Goal: Information Seeking & Learning: Learn about a topic

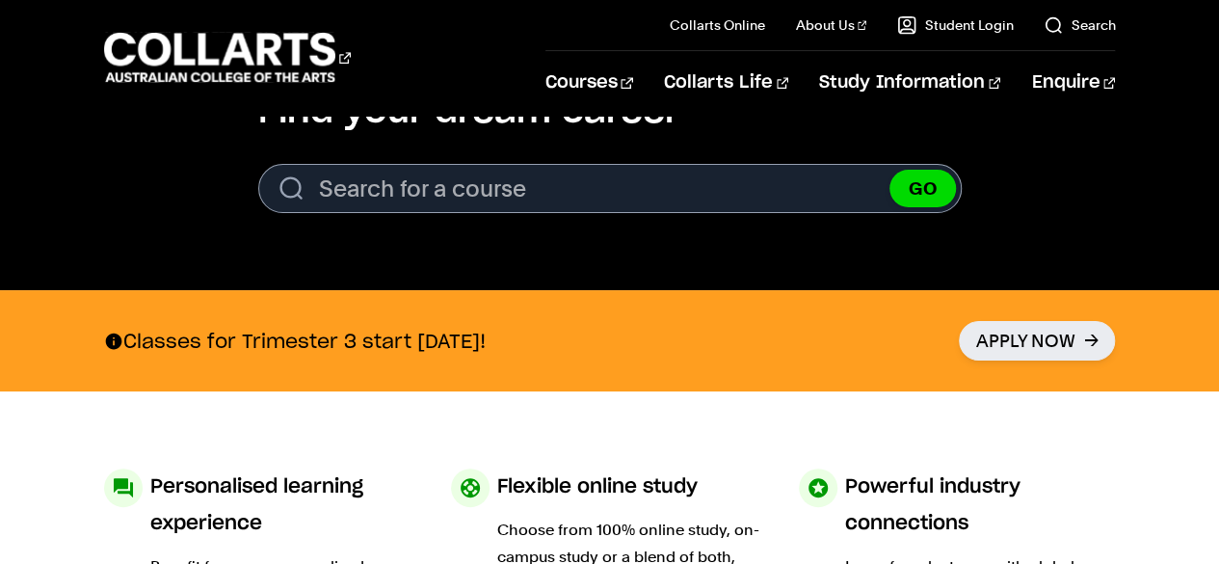
scroll to position [666, 0]
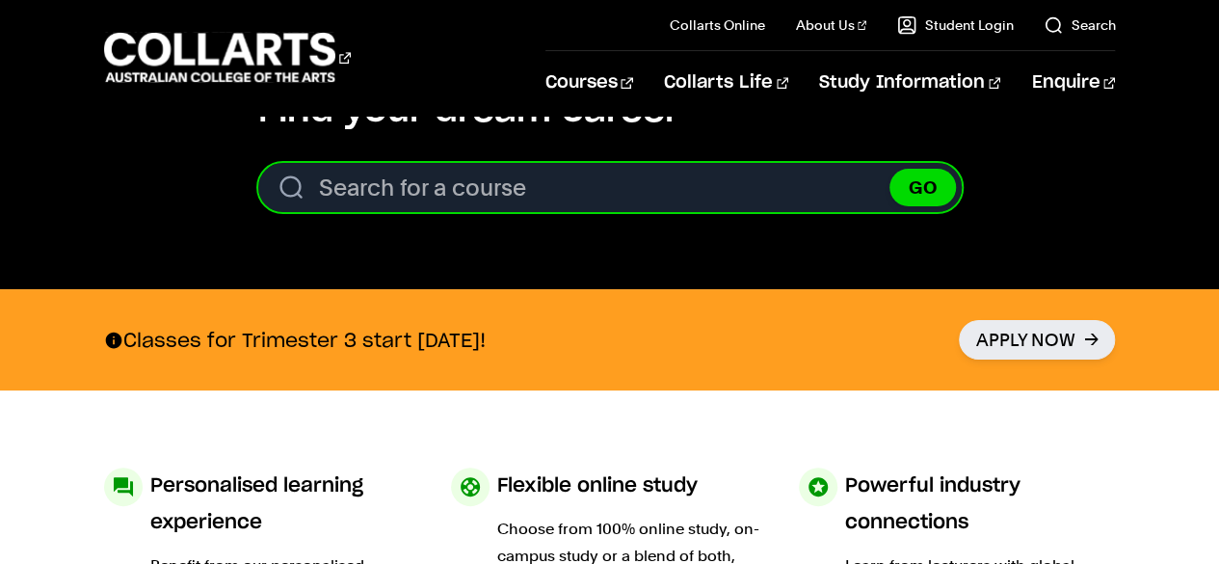
click at [644, 190] on input "Search for a course" at bounding box center [609, 187] width 703 height 49
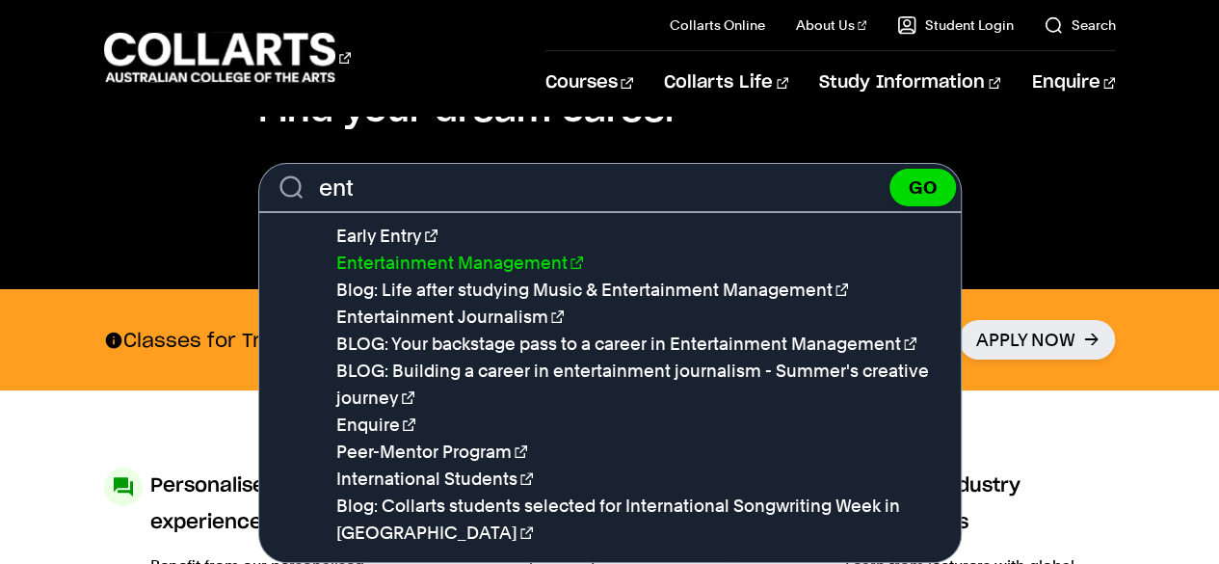
click at [526, 261] on link "Entertainment Management" at bounding box center [459, 262] width 247 height 20
type input "Entertainment Management"
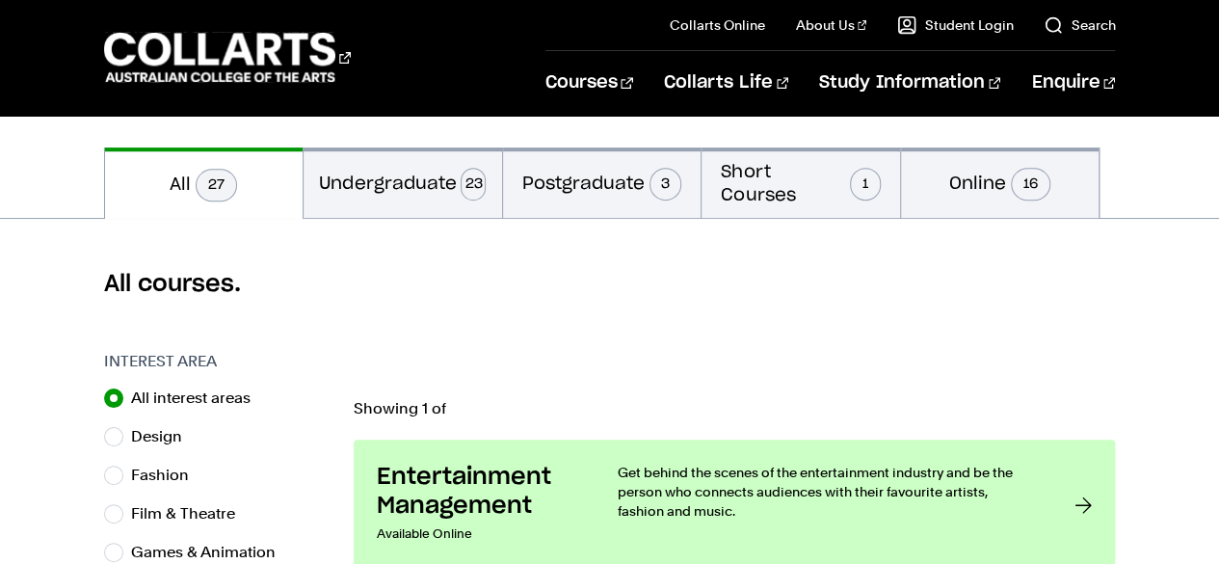
scroll to position [443, 0]
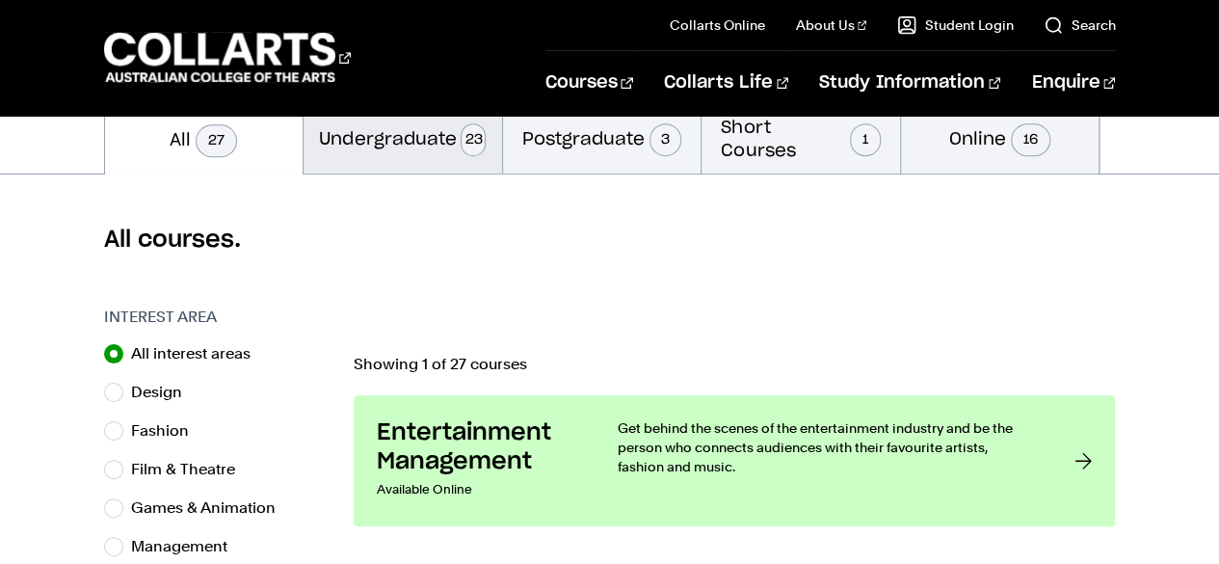
click at [411, 134] on button "Undergraduate 23" at bounding box center [402, 138] width 198 height 70
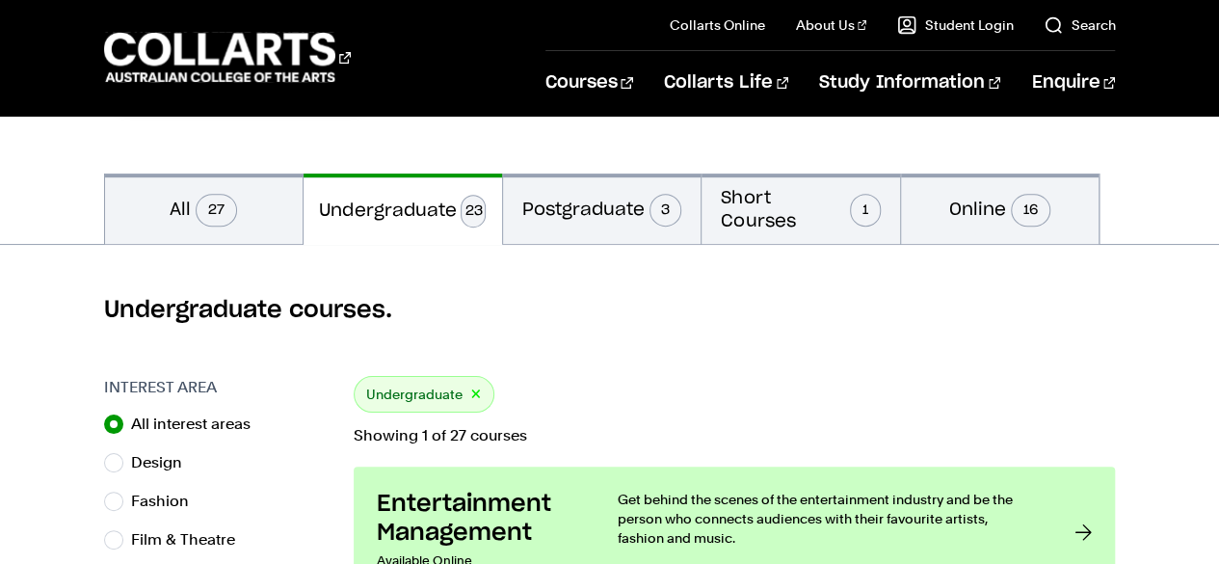
scroll to position [349, 0]
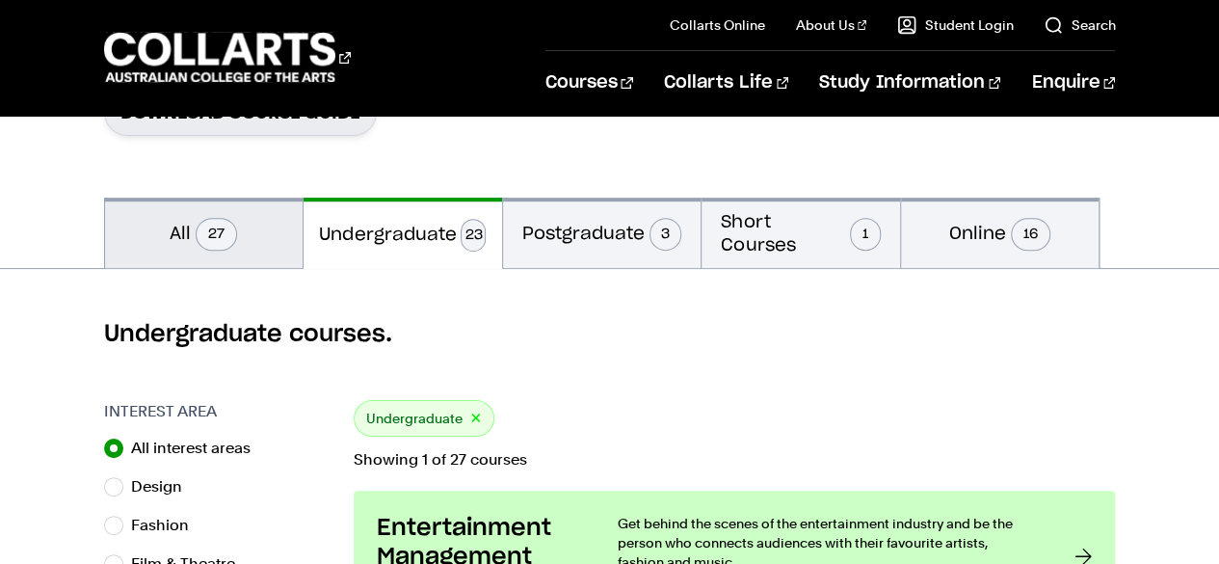
click at [258, 253] on button "All 27" at bounding box center [204, 232] width 198 height 70
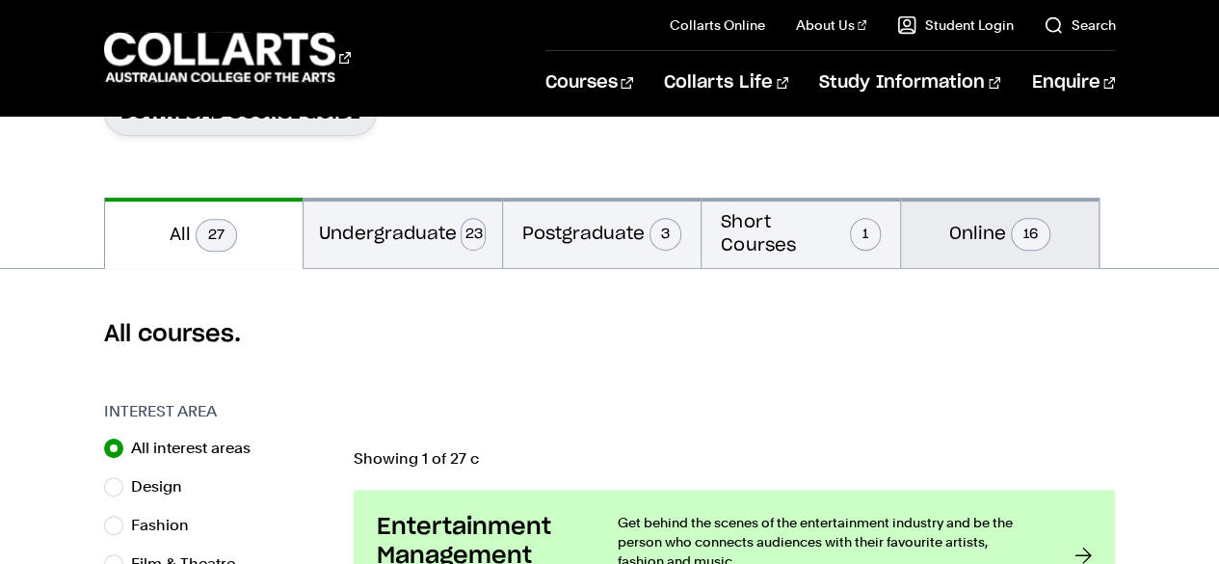
click at [1037, 230] on span "16" at bounding box center [1030, 234] width 39 height 33
radio input "false"
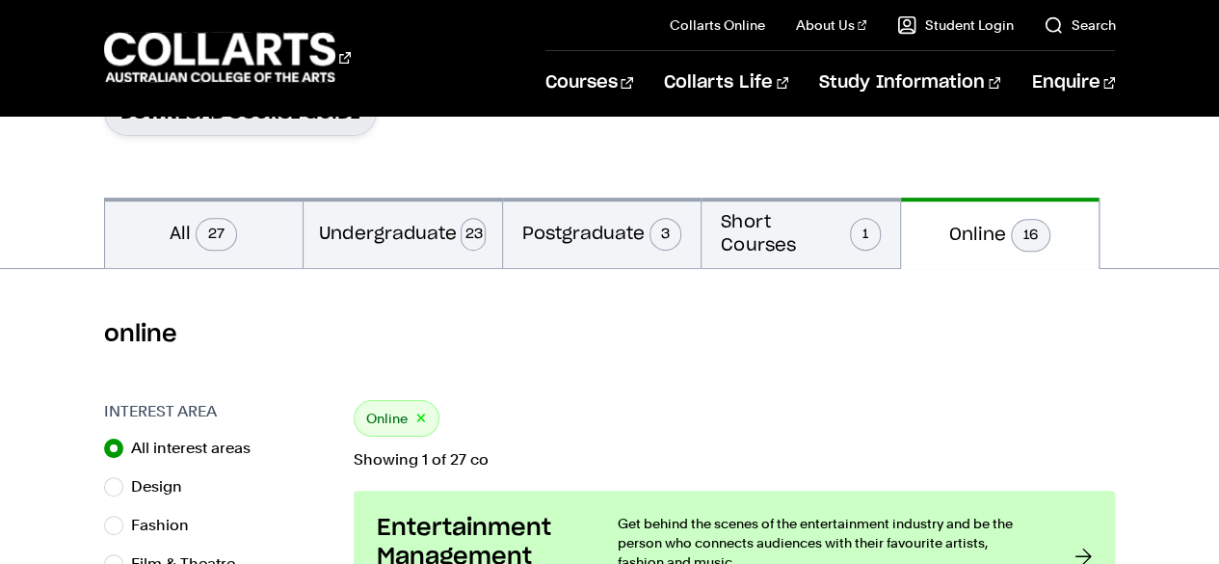
scroll to position [382, 0]
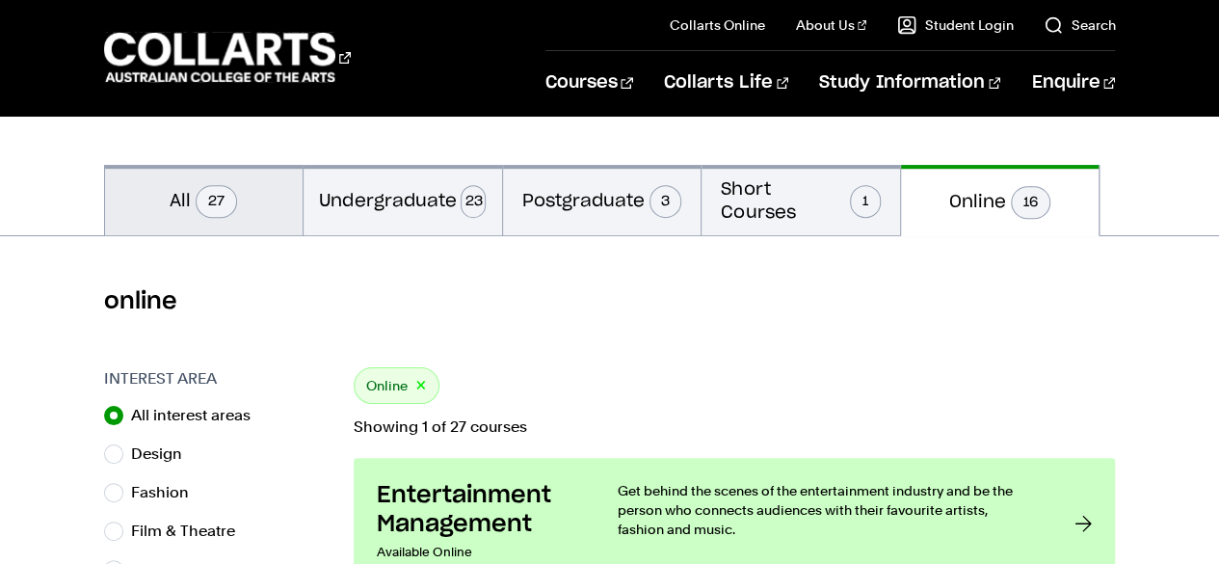
click at [145, 219] on button "All 27" at bounding box center [204, 200] width 198 height 70
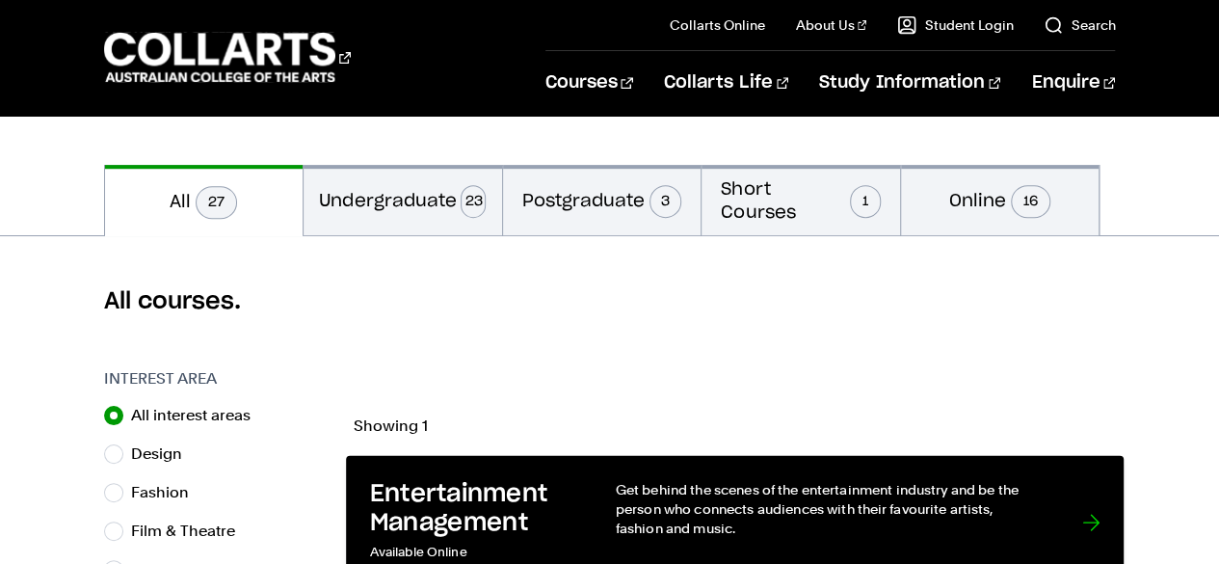
click at [831, 524] on p "Get behind the scenes of the entertainment industry and be the person who conne…" at bounding box center [829, 508] width 428 height 59
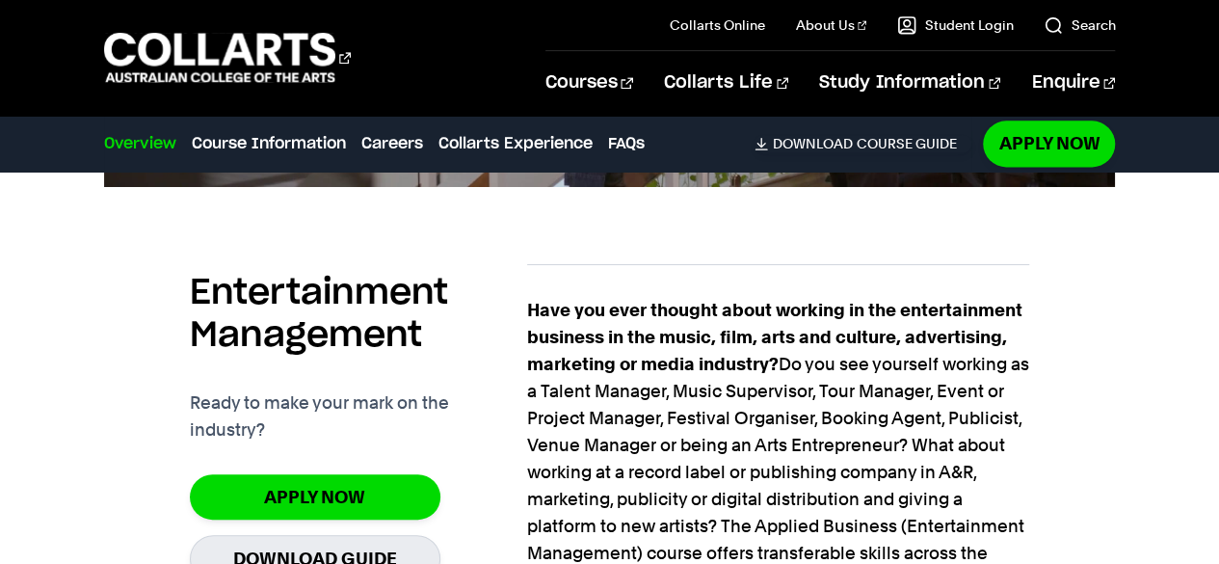
scroll to position [1250, 0]
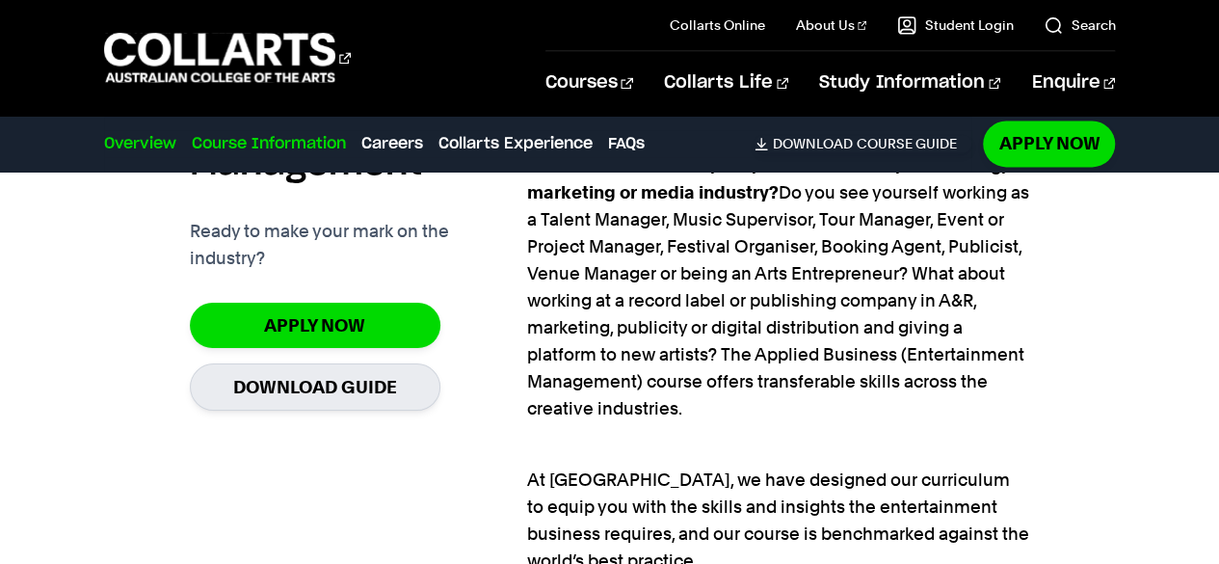
click at [247, 136] on link "Course Information" at bounding box center [269, 143] width 154 height 23
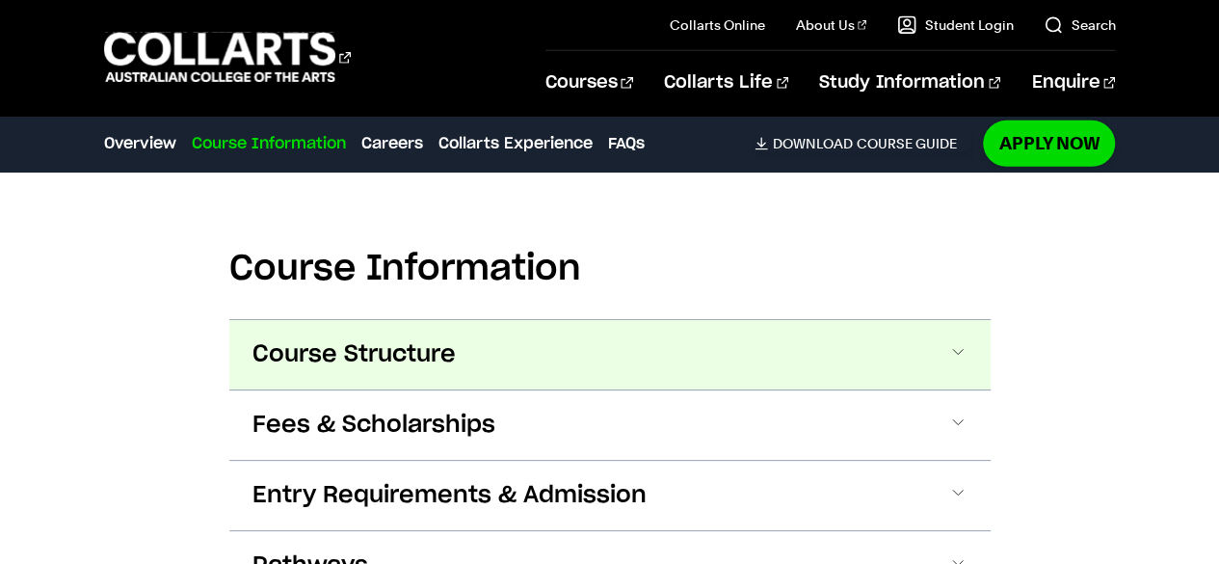
click at [490, 320] on button "Course Structure" at bounding box center [609, 354] width 761 height 69
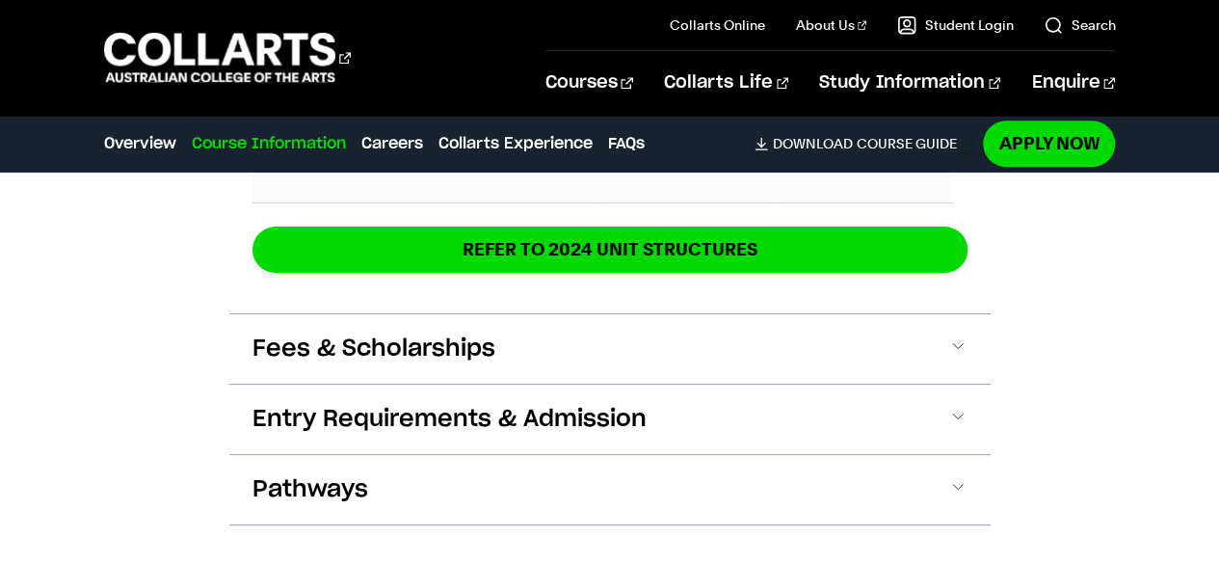
scroll to position [4621, 0]
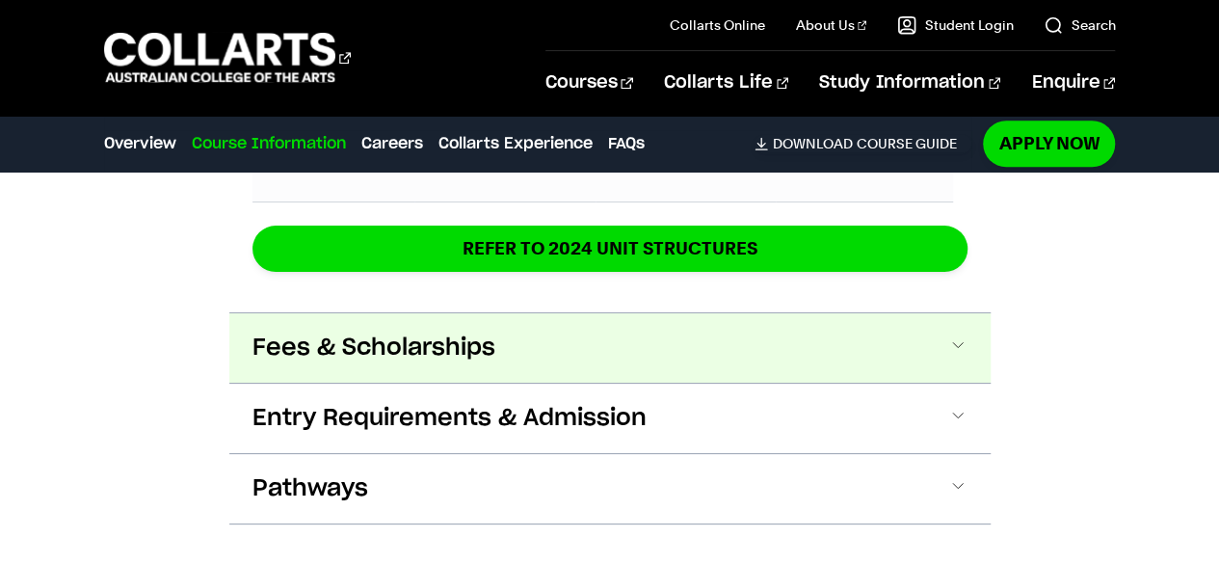
click at [841, 313] on button "Fees & Scholarships" at bounding box center [609, 347] width 761 height 69
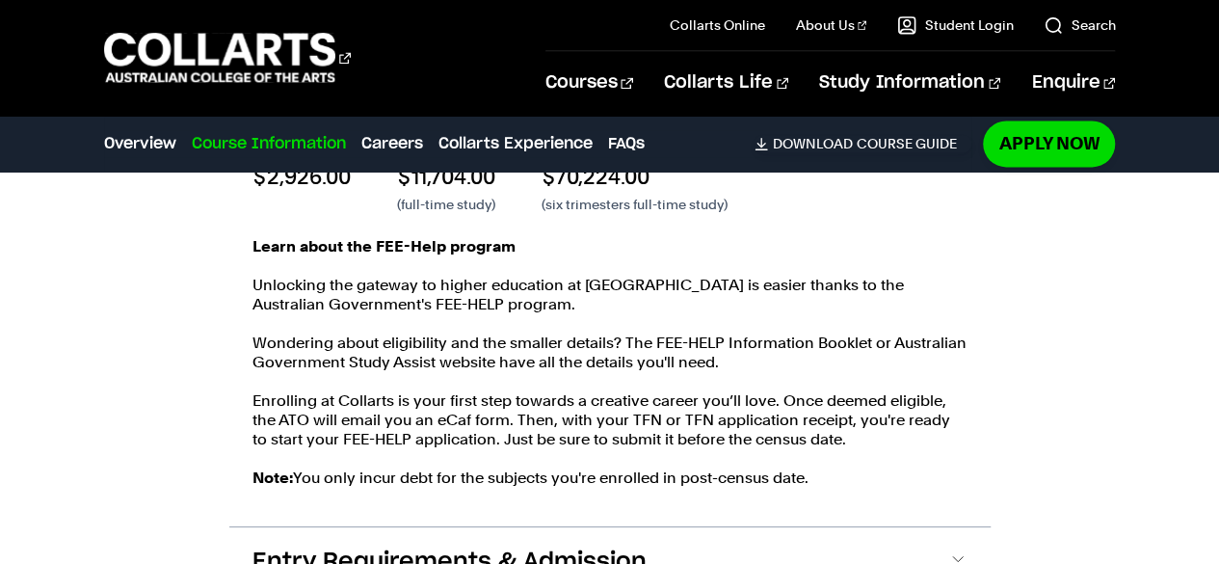
scroll to position [5154, 0]
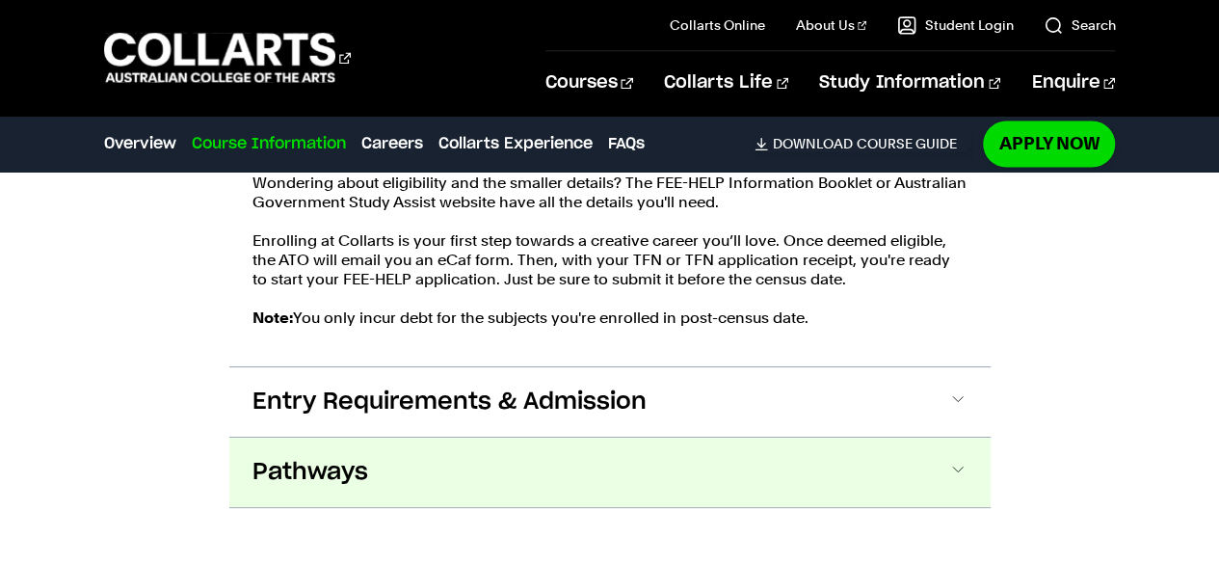
click at [630, 437] on button "Pathways" at bounding box center [609, 471] width 761 height 69
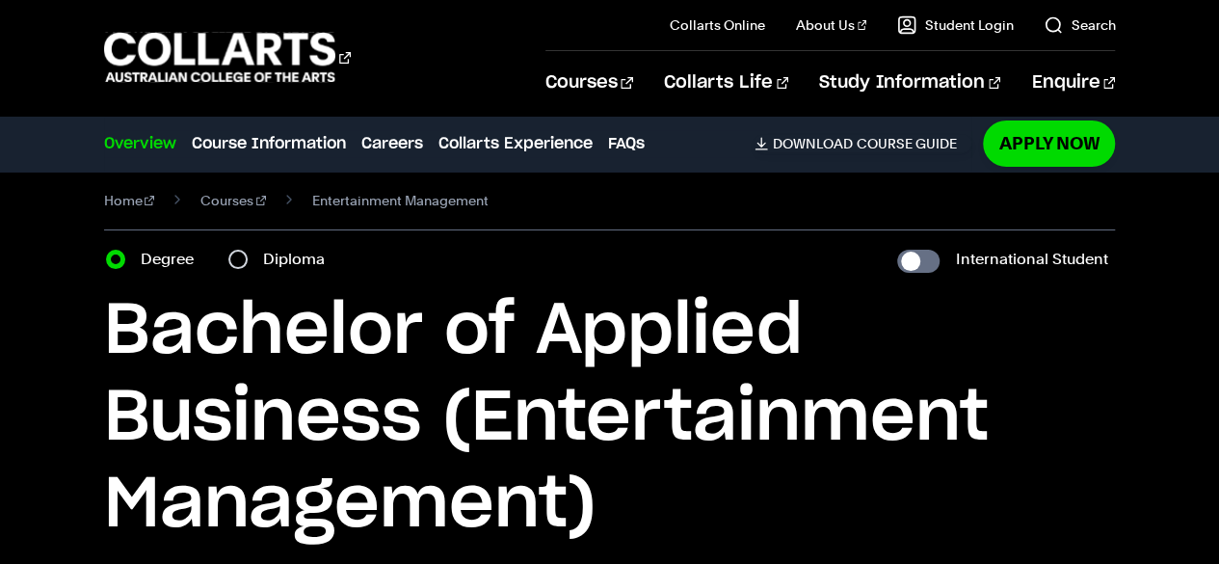
scroll to position [0, 0]
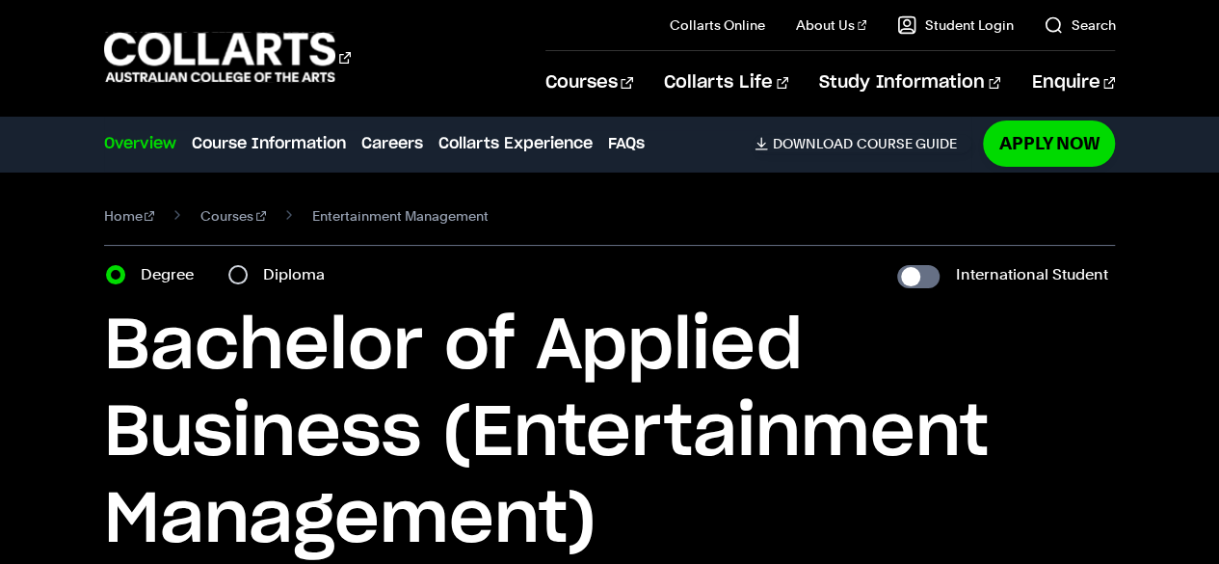
click at [158, 145] on link "Overview" at bounding box center [140, 143] width 72 height 23
click at [120, 205] on link "Home" at bounding box center [129, 215] width 51 height 27
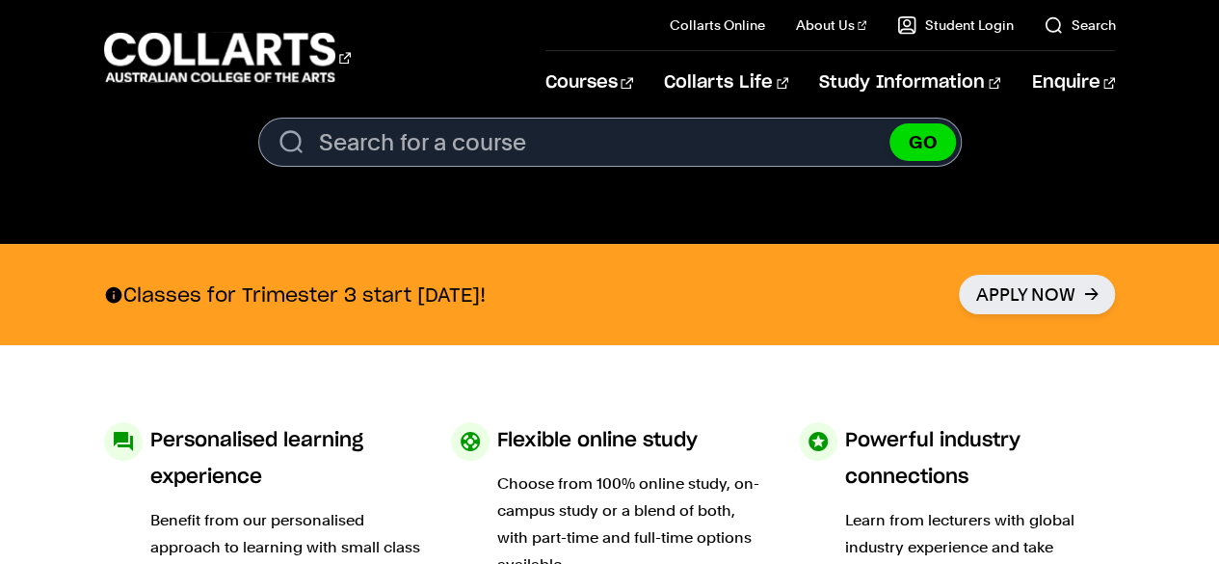
scroll to position [717, 0]
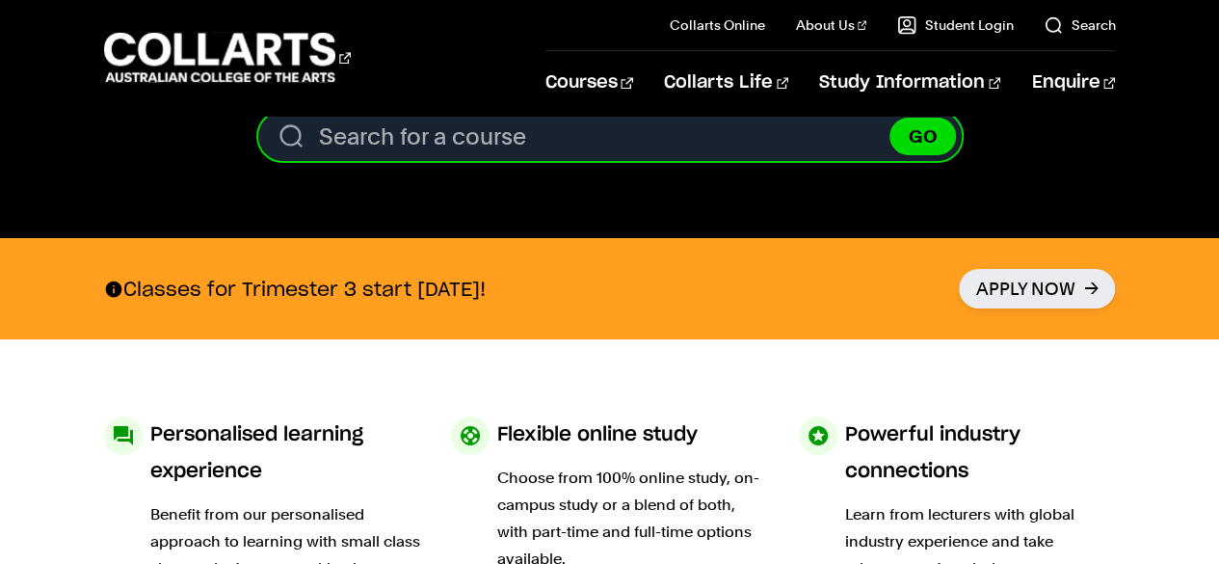
click at [497, 126] on input "Search for a course" at bounding box center [609, 136] width 703 height 49
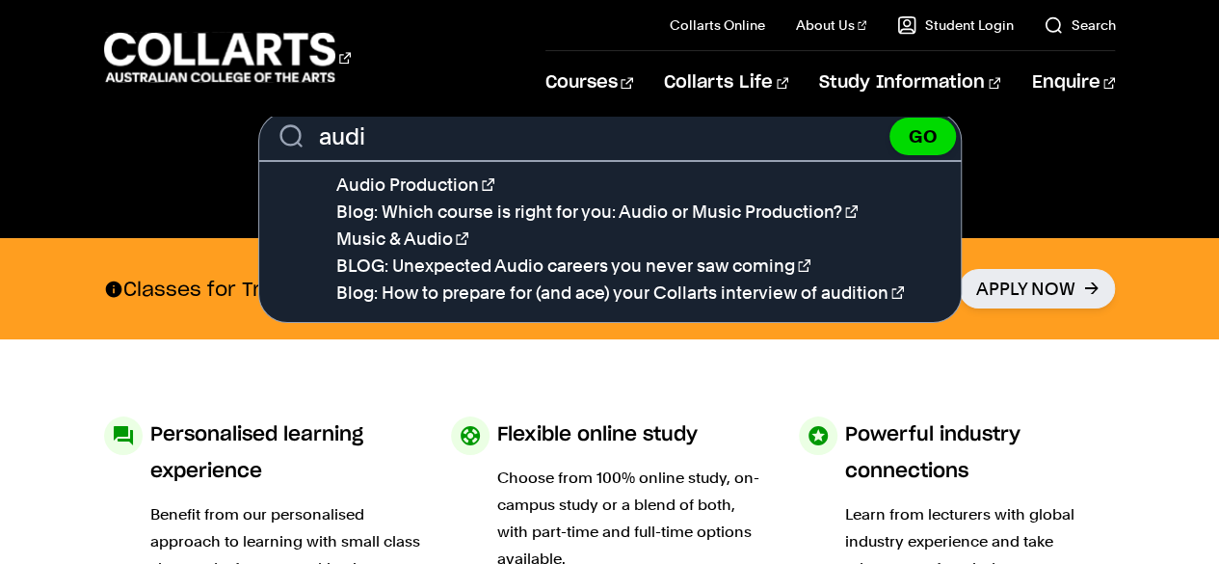
click at [461, 195] on li "Audio Production" at bounding box center [648, 184] width 624 height 27
click at [443, 180] on link "Audio Production" at bounding box center [415, 184] width 158 height 20
type input "Audio Production"
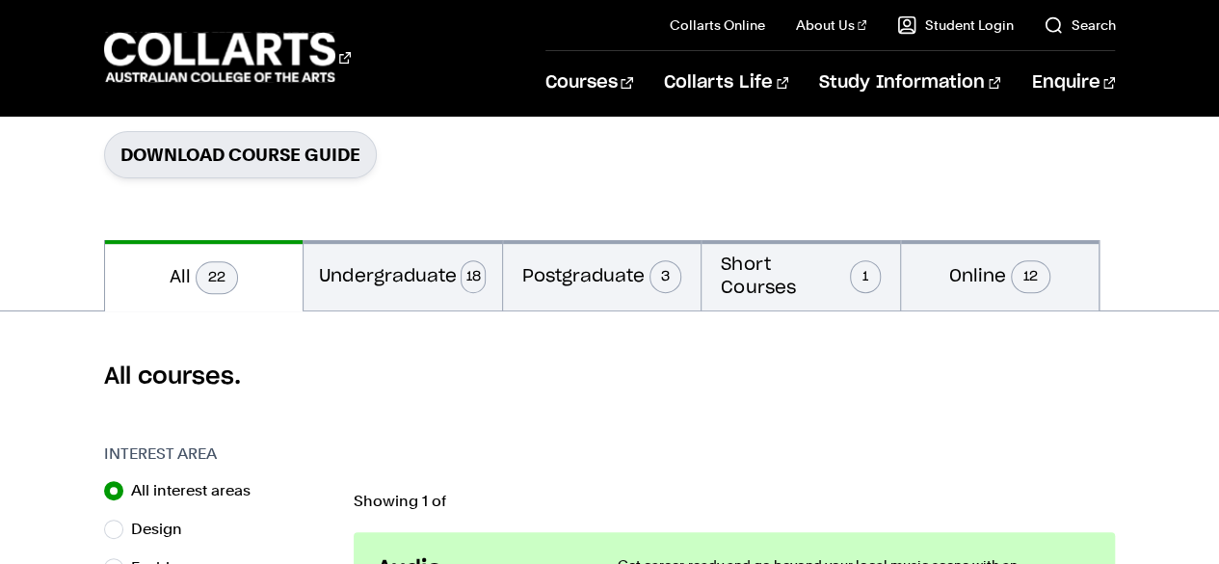
scroll to position [464, 0]
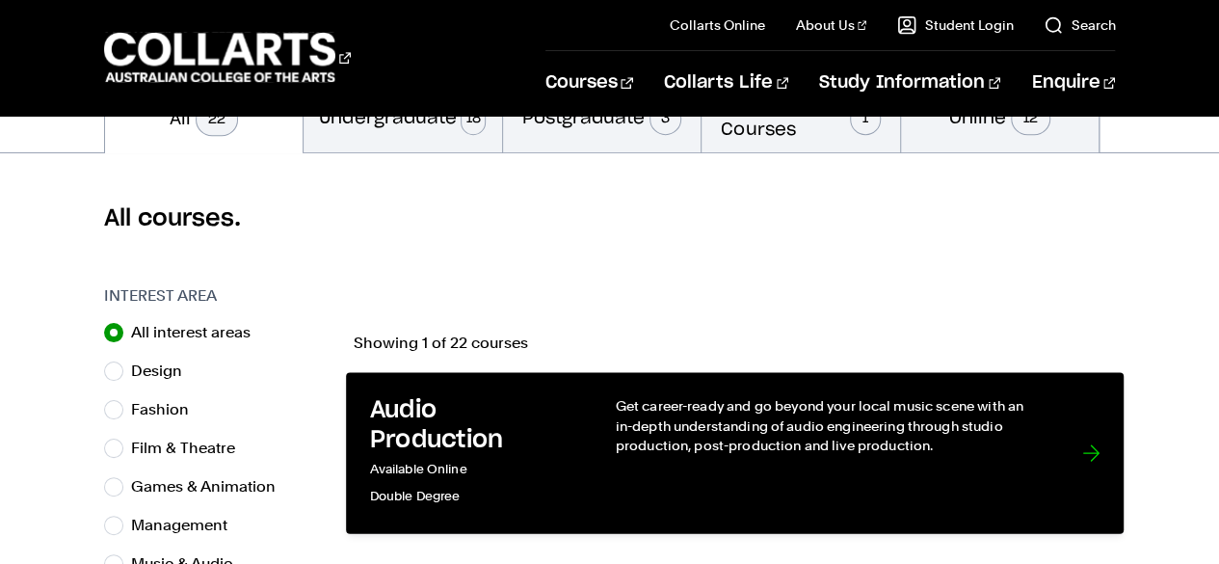
click at [600, 403] on link "Audio Production Available Online Double Degree Get career-ready and go beyond …" at bounding box center [734, 453] width 777 height 161
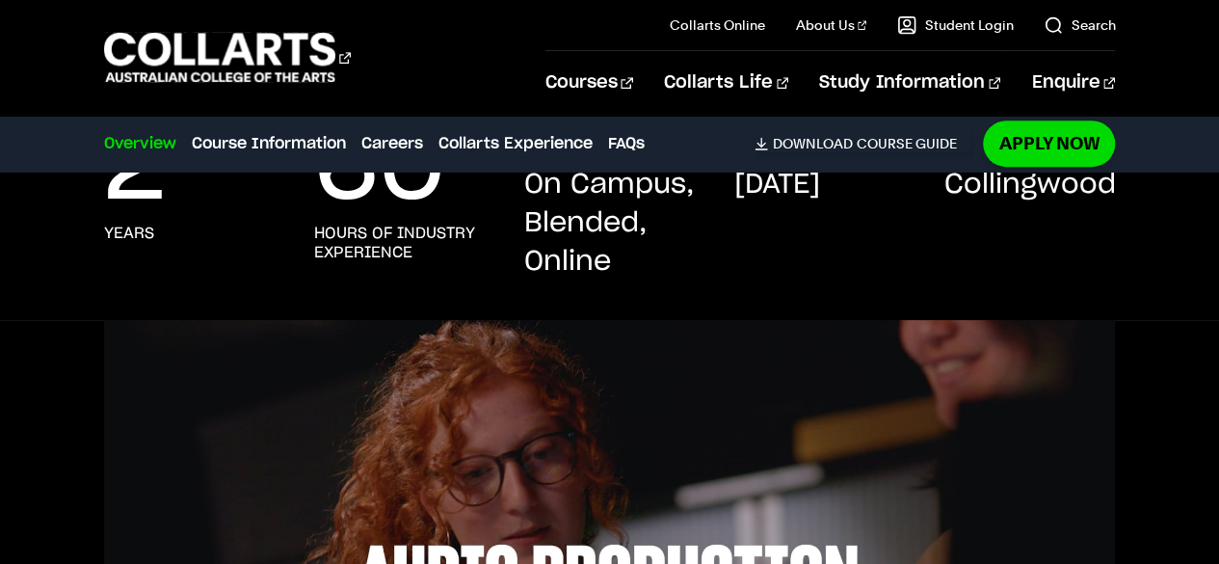
scroll to position [515, 0]
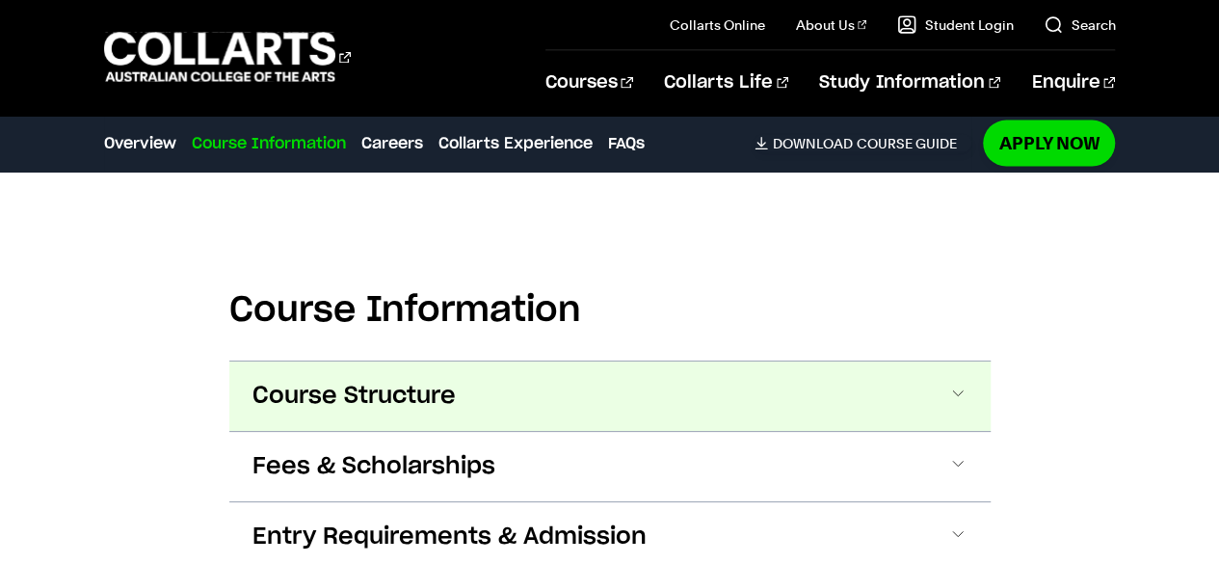
click at [718, 361] on button "Course Structure" at bounding box center [609, 395] width 761 height 69
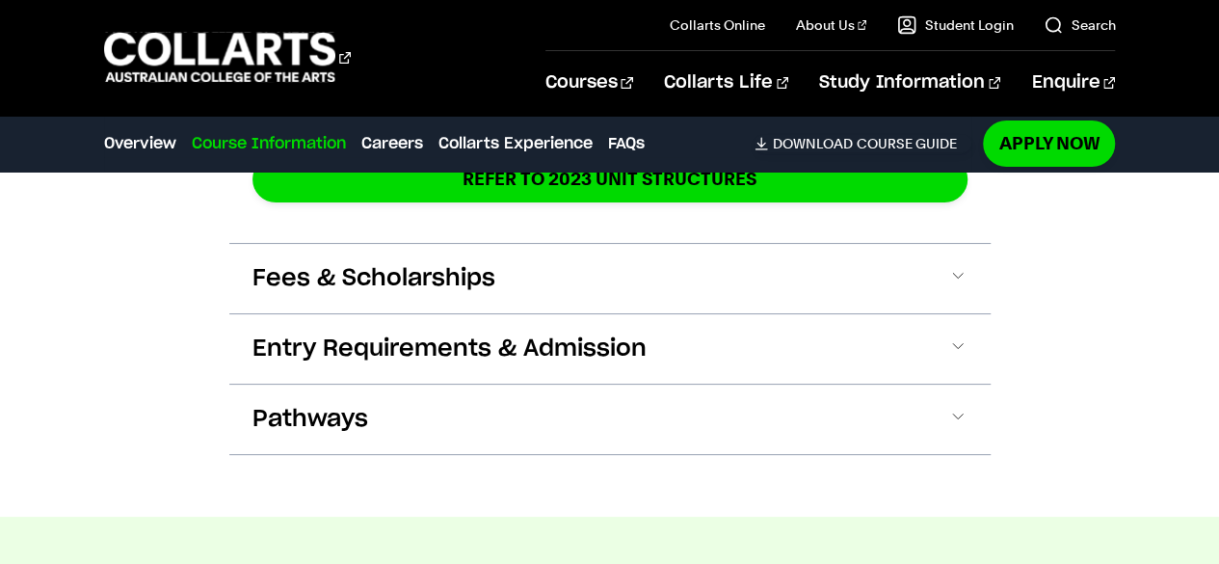
scroll to position [3540, 0]
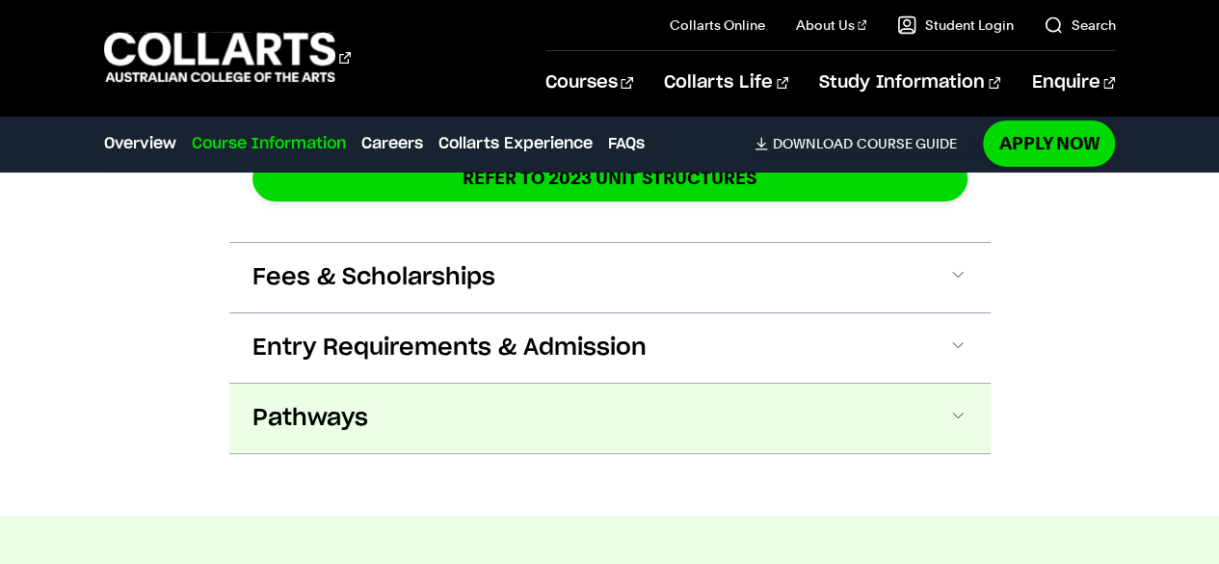
click at [738, 383] on button "Pathways" at bounding box center [609, 417] width 761 height 69
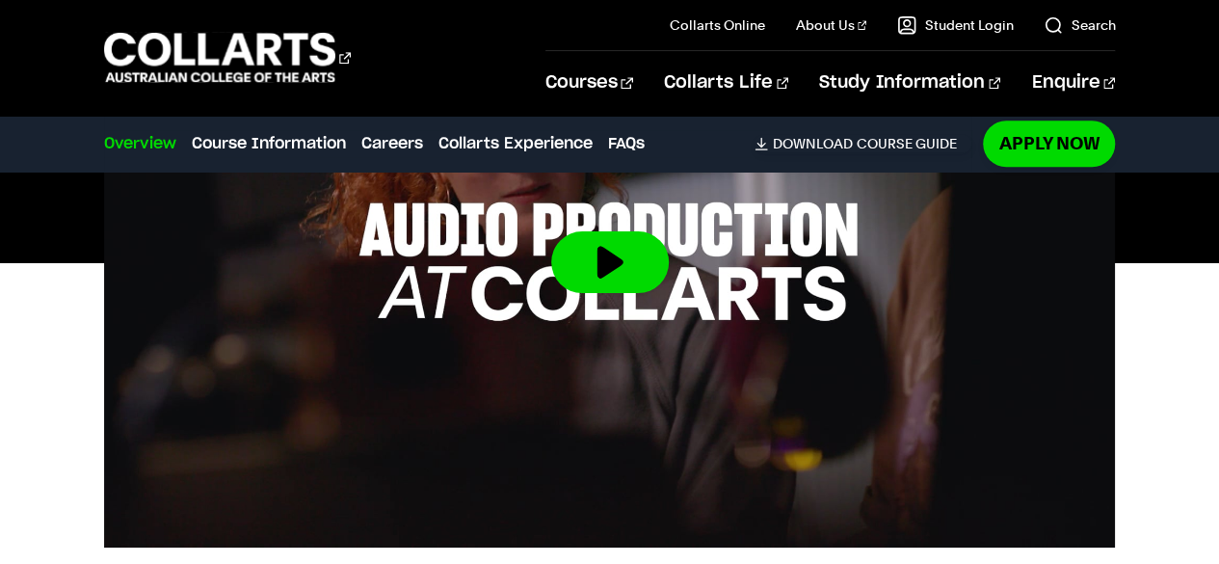
scroll to position [821, 0]
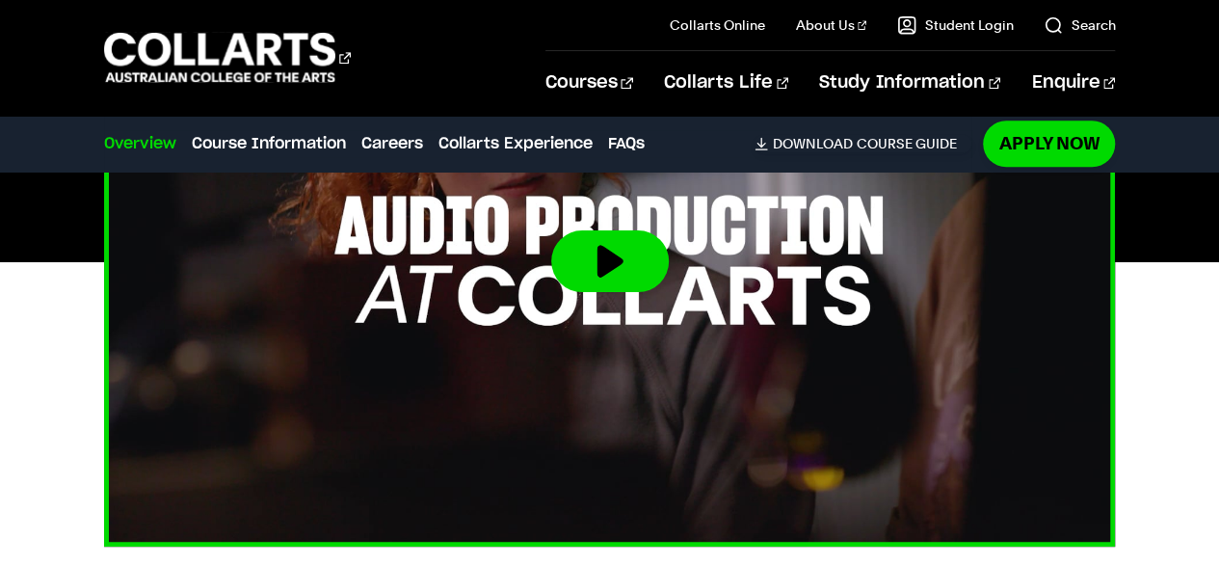
click at [619, 269] on button at bounding box center [610, 261] width 118 height 62
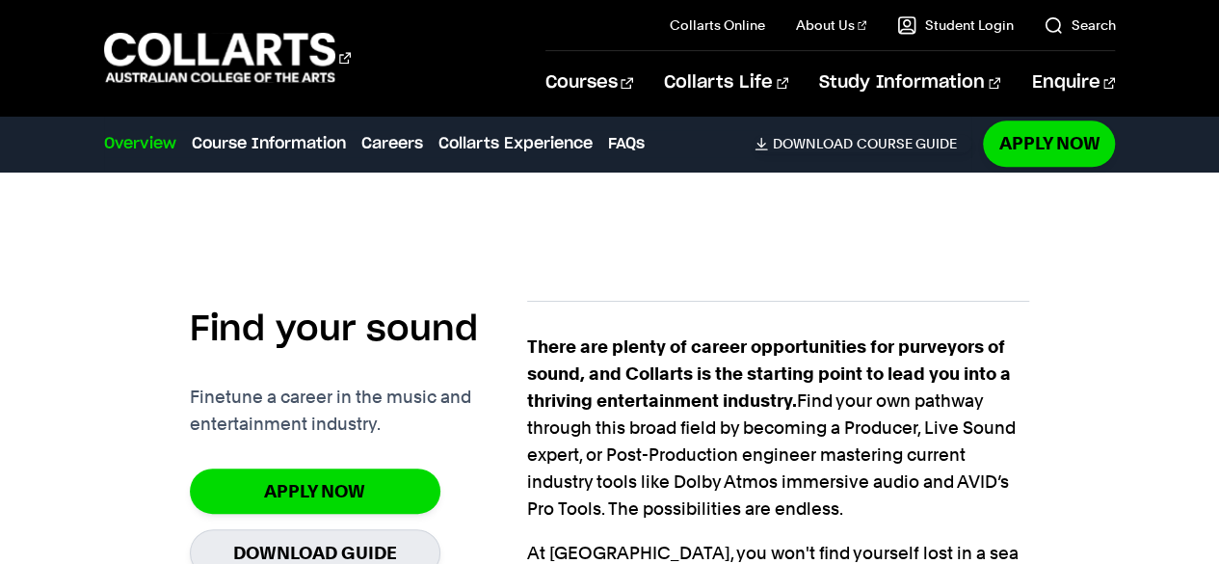
scroll to position [0, 0]
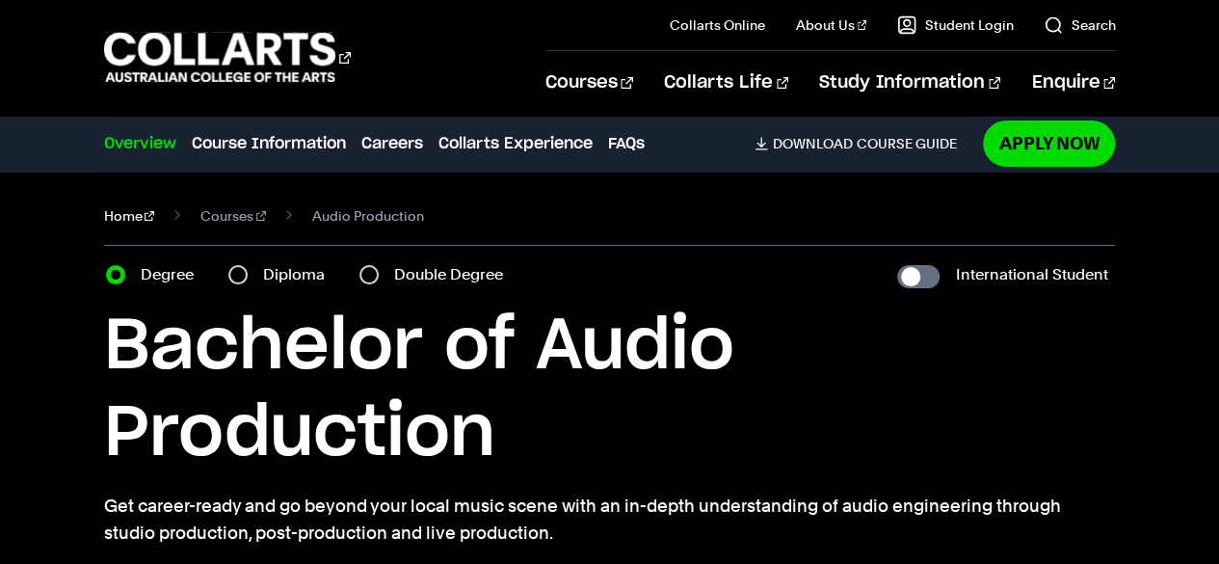
click at [120, 218] on link "Home" at bounding box center [129, 215] width 51 height 27
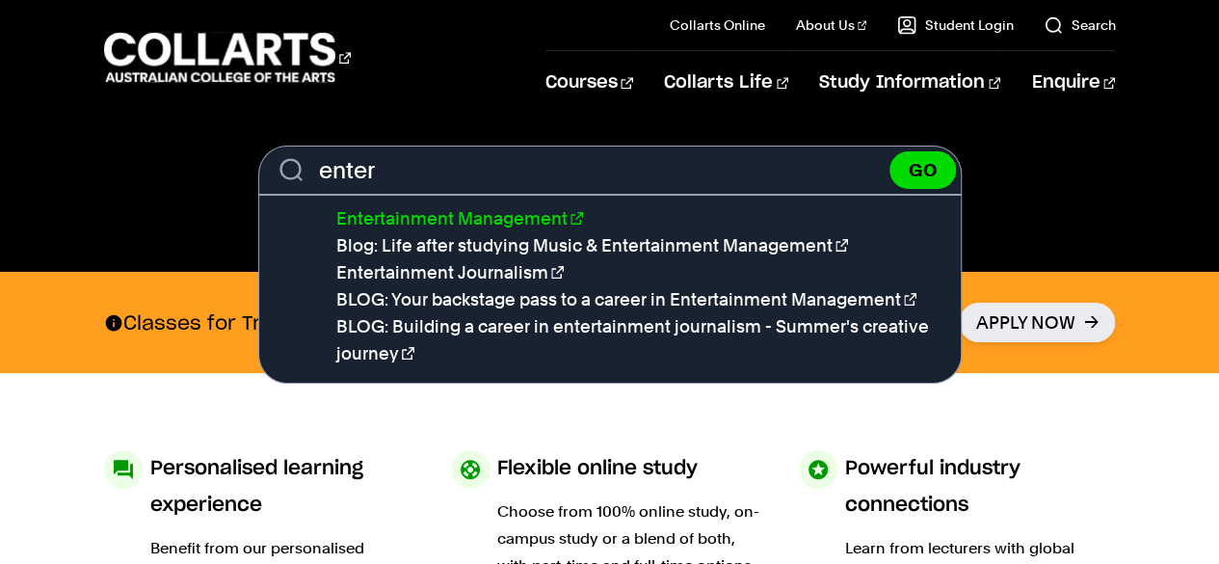
click at [532, 215] on link "Entertainment Management" at bounding box center [459, 218] width 247 height 20
type input "Entertainment Management"
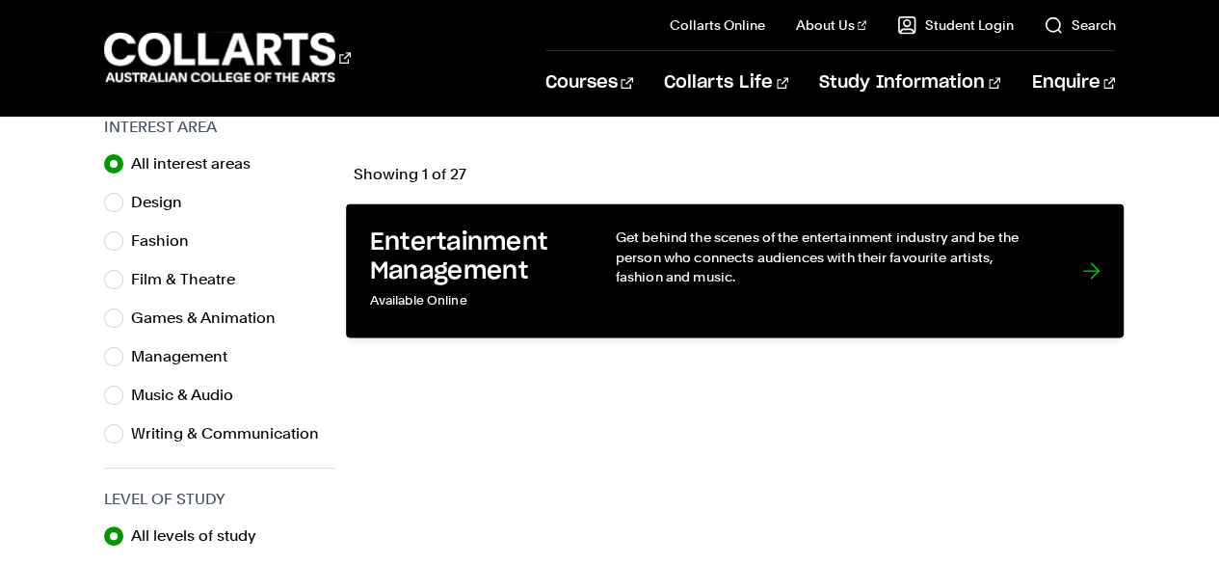
scroll to position [634, 0]
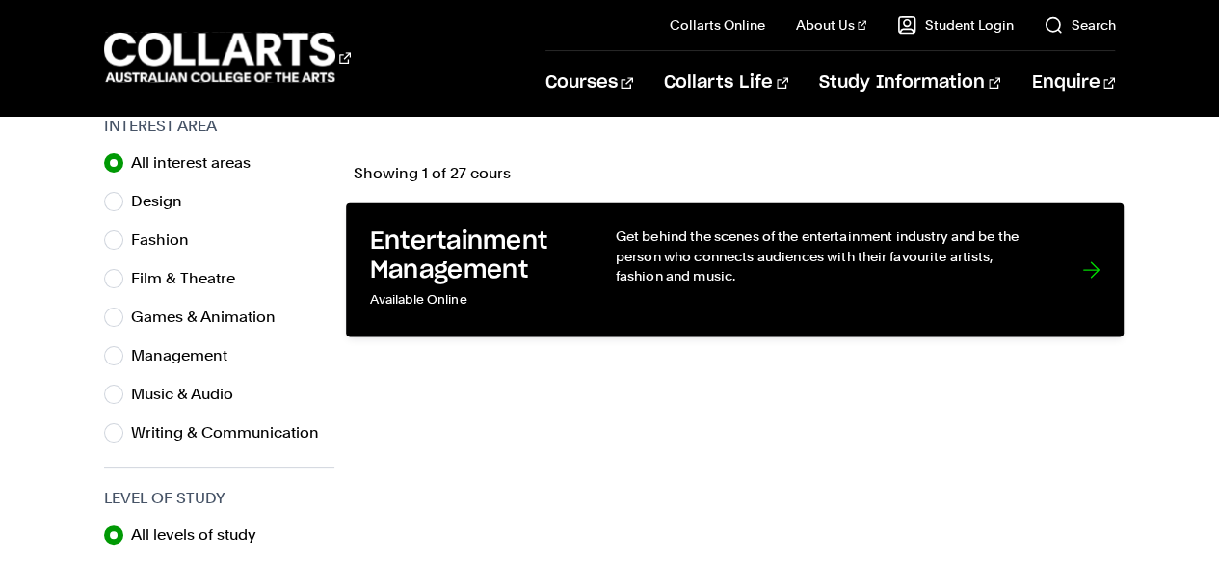
click at [876, 265] on p "Get behind the scenes of the entertainment industry and be the person who conne…" at bounding box center [829, 255] width 428 height 59
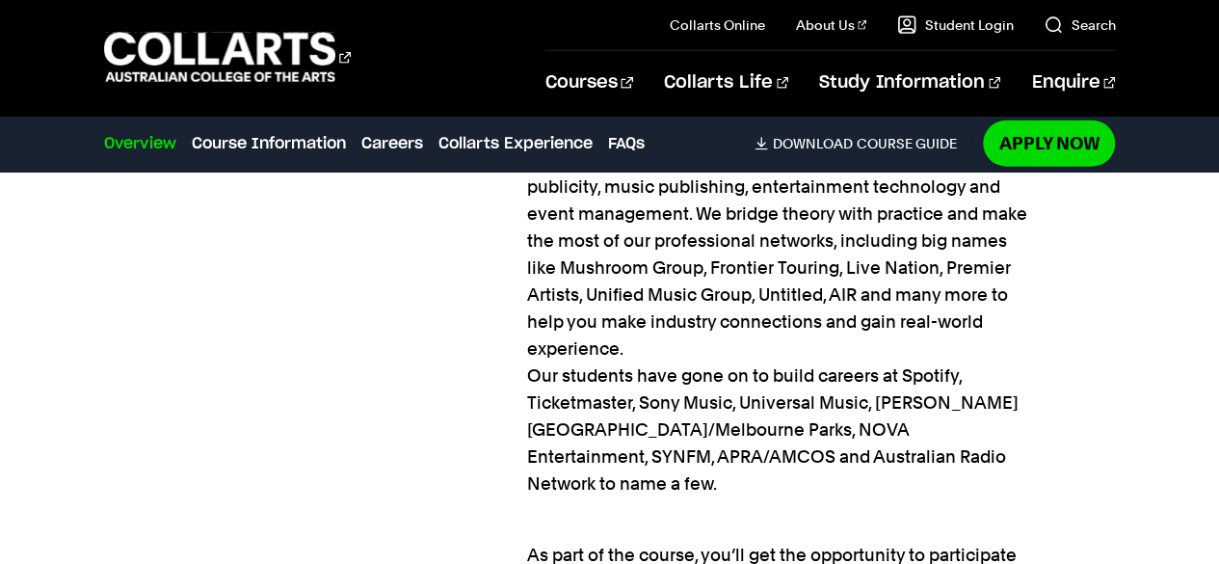
scroll to position [2465, 0]
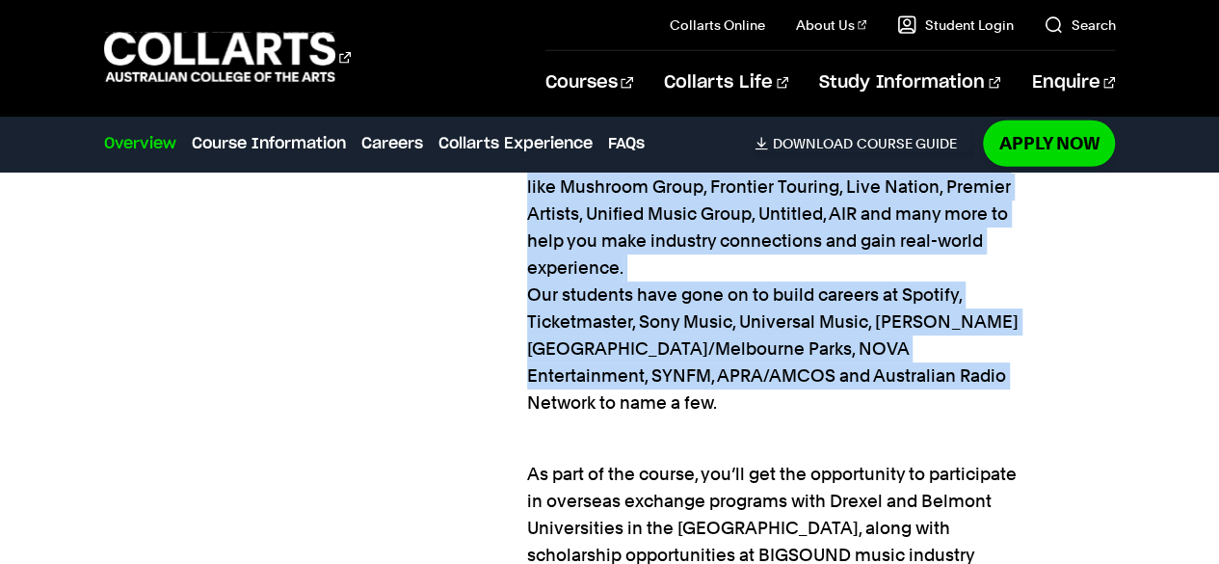
drag, startPoint x: 516, startPoint y: 285, endPoint x: 956, endPoint y: 367, distance: 446.9
click at [1021, 317] on p "Immersive and comprehensive, our program spans business strategy, law, contempo…" at bounding box center [778, 214] width 503 height 405
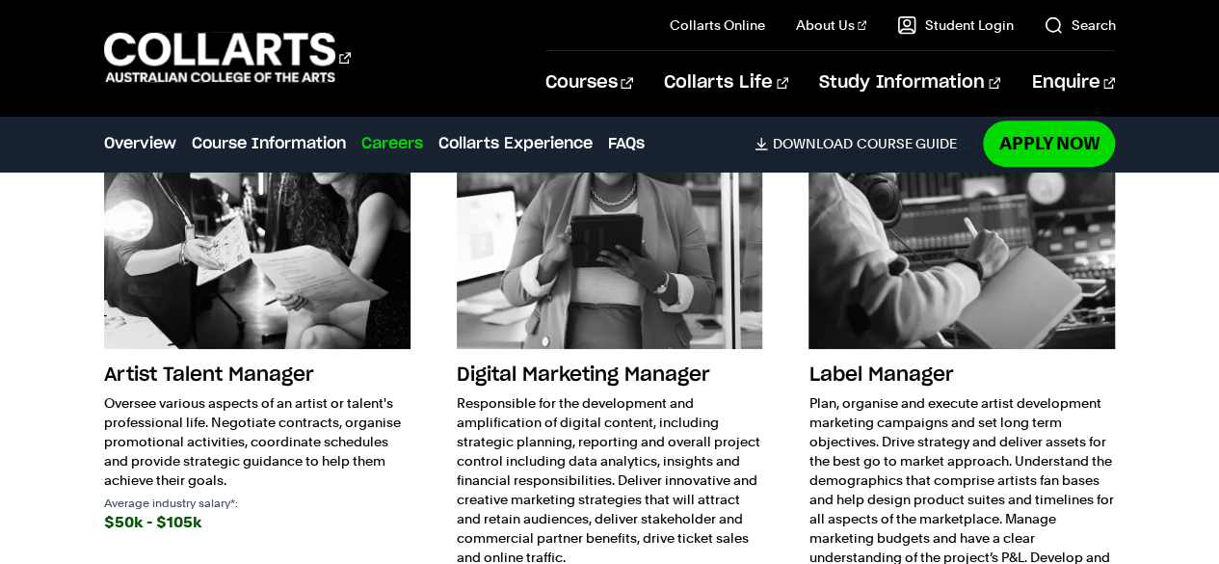
scroll to position [4224, 0]
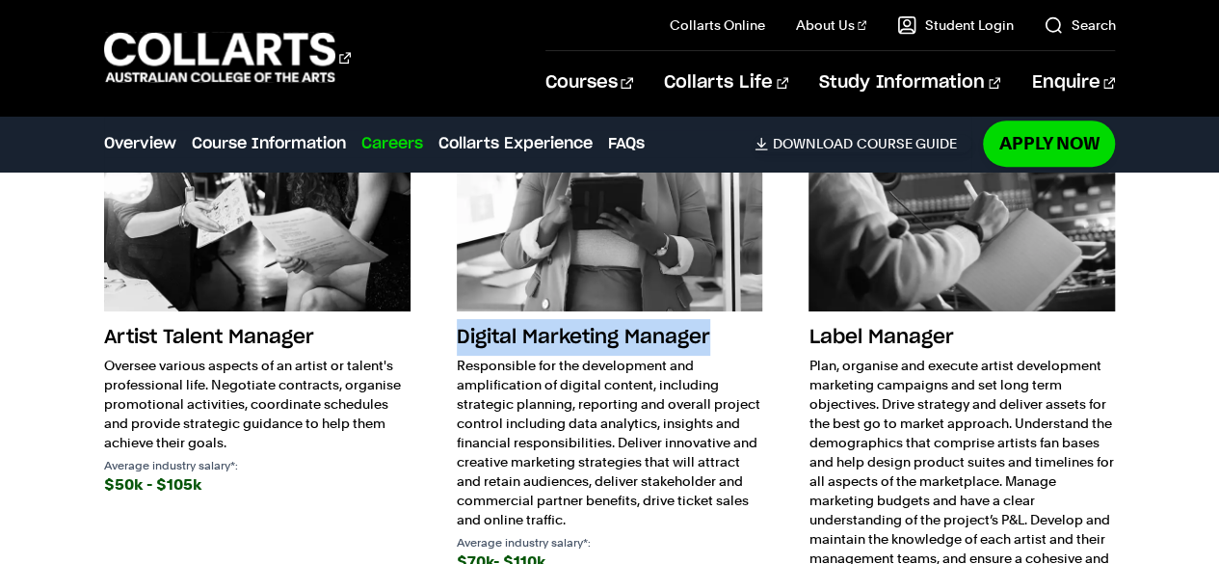
drag, startPoint x: 457, startPoint y: 279, endPoint x: 748, endPoint y: 283, distance: 291.0
click at [748, 319] on h3 "Digital Marketing Manager" at bounding box center [610, 337] width 306 height 37
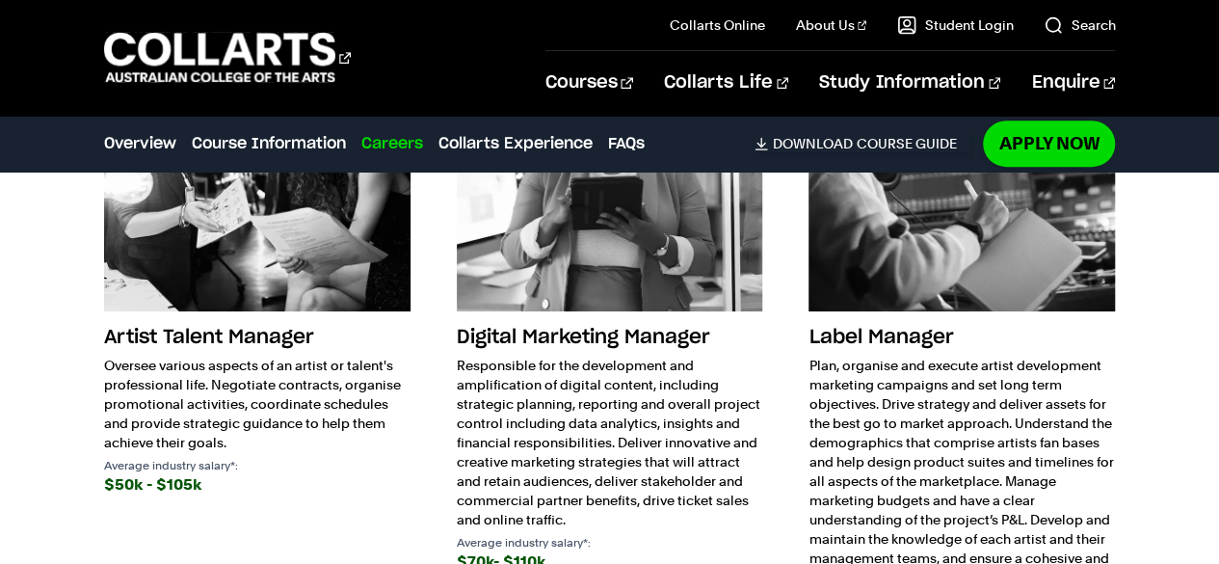
click at [709, 398] on p "Responsible for the development and amplification of digital content, including…" at bounding box center [610, 441] width 306 height 173
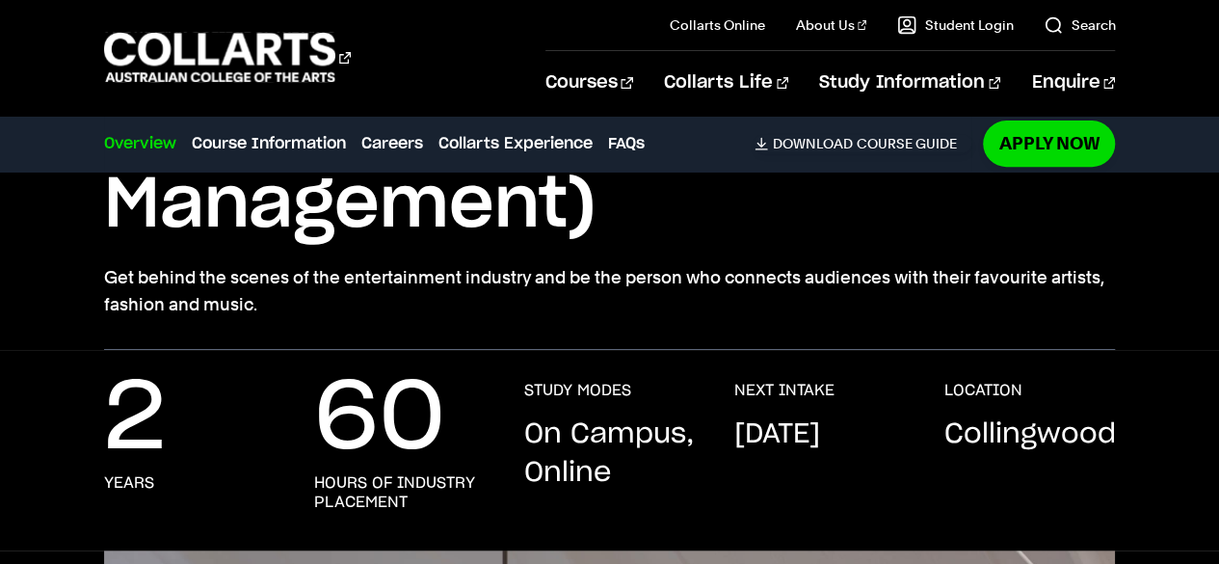
scroll to position [0, 0]
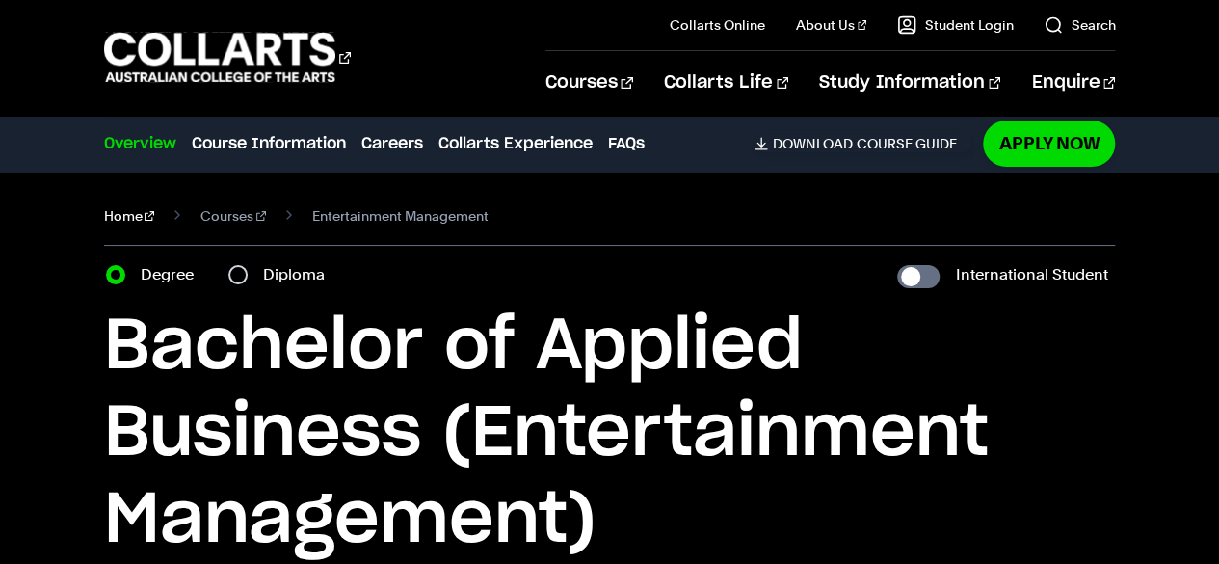
click at [127, 220] on link "Home" at bounding box center [129, 215] width 51 height 27
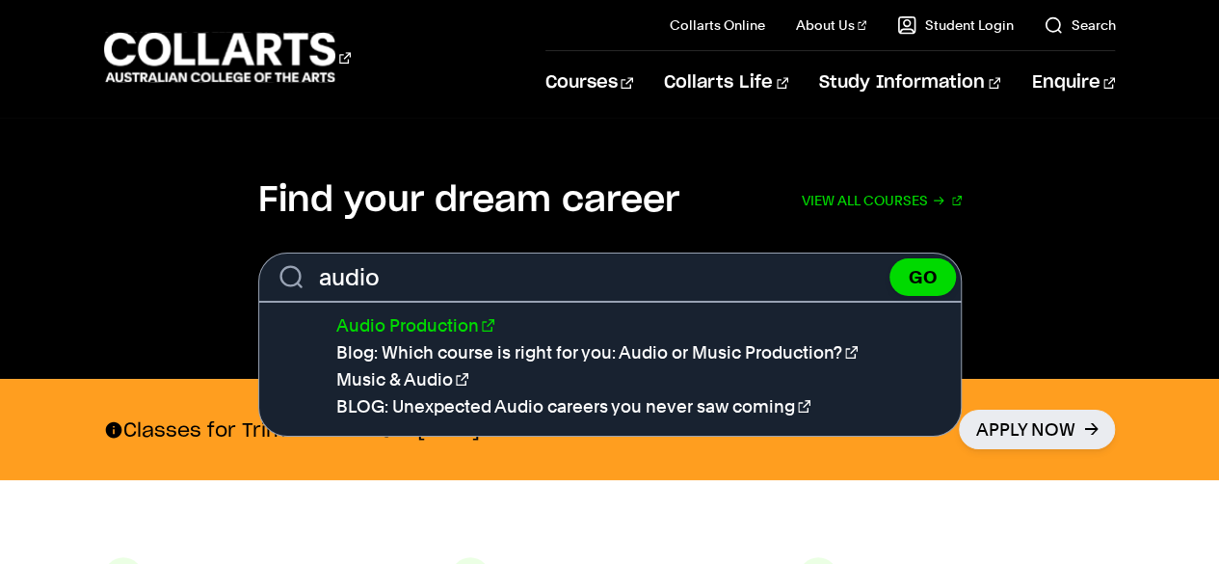
click at [455, 324] on link "Audio Production" at bounding box center [415, 325] width 158 height 20
type input "Audio Production"
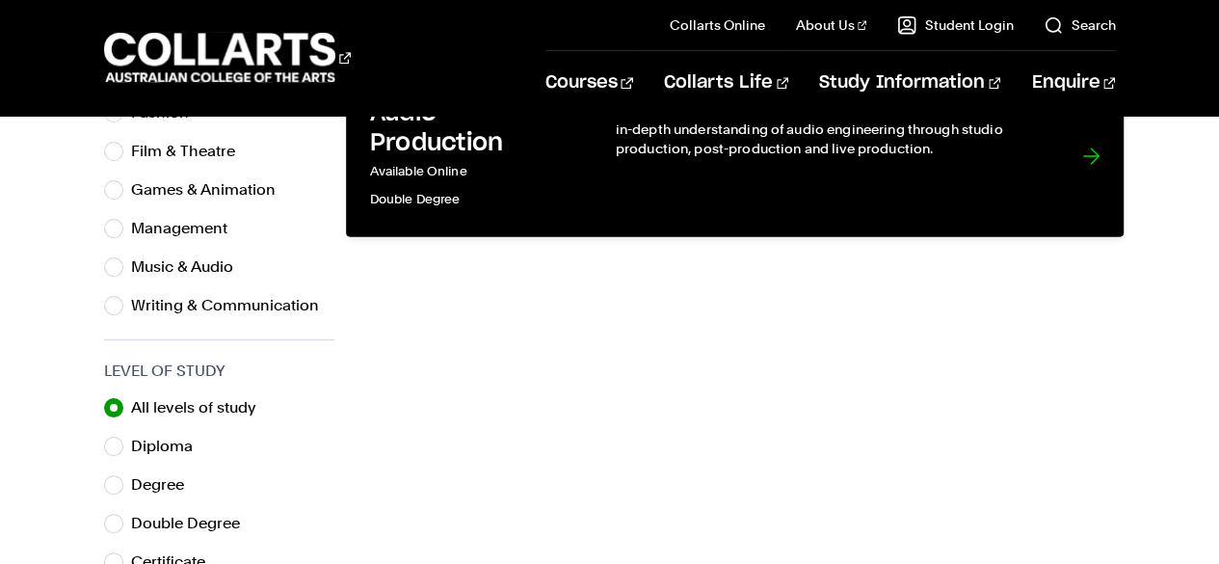
click at [749, 157] on div "Get career-ready and go beyond your local music scene with an in-depth understa…" at bounding box center [829, 156] width 428 height 114
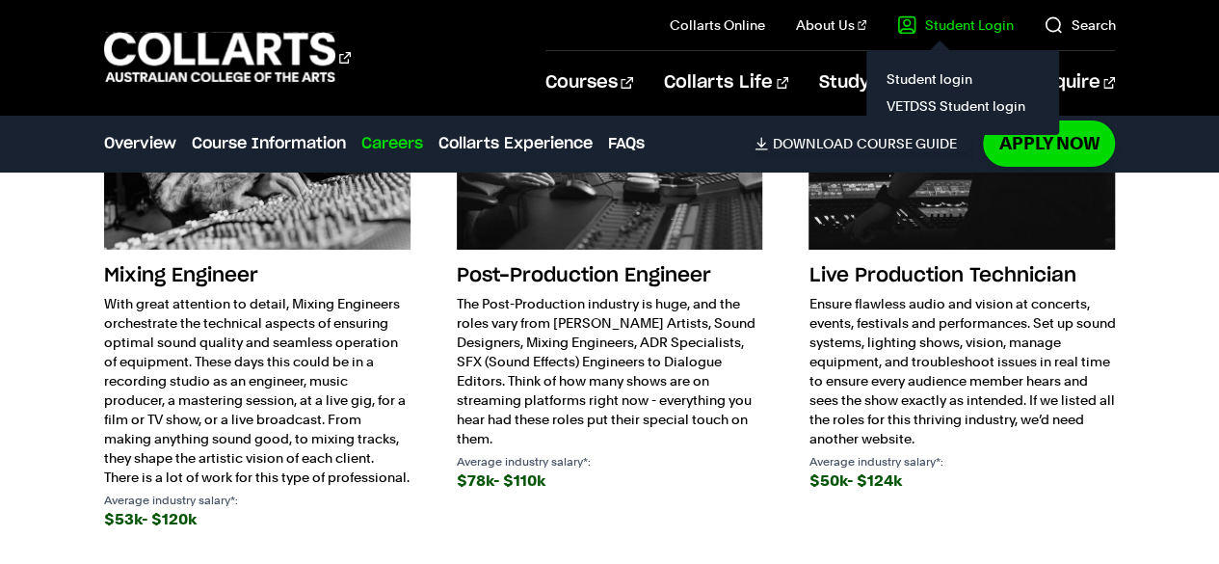
scroll to position [3324, 0]
